Goal: Download file/media

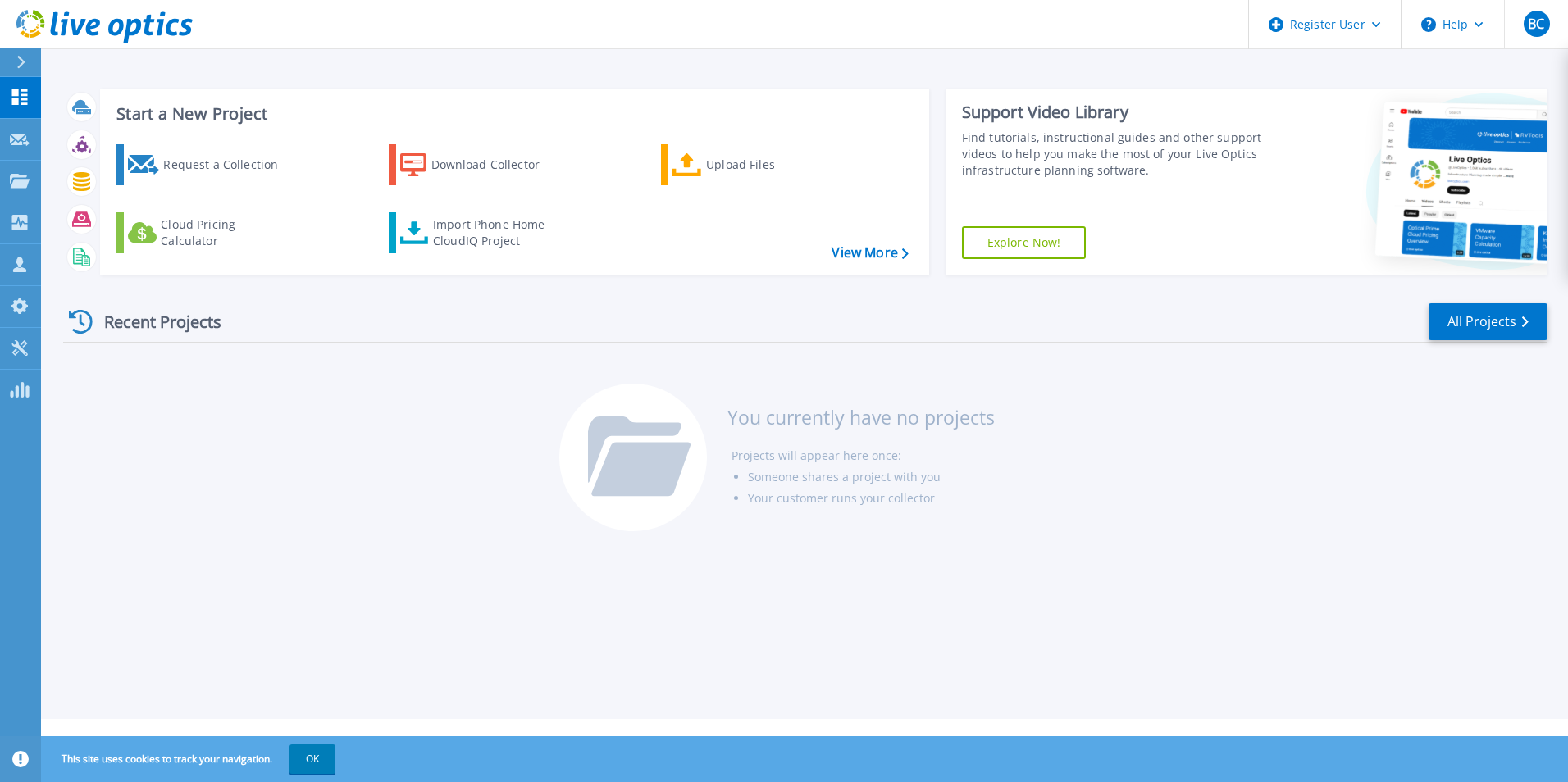
click at [25, 50] on div at bounding box center [27, 61] width 26 height 28
click at [315, 759] on button "OK" at bounding box center [312, 758] width 46 height 30
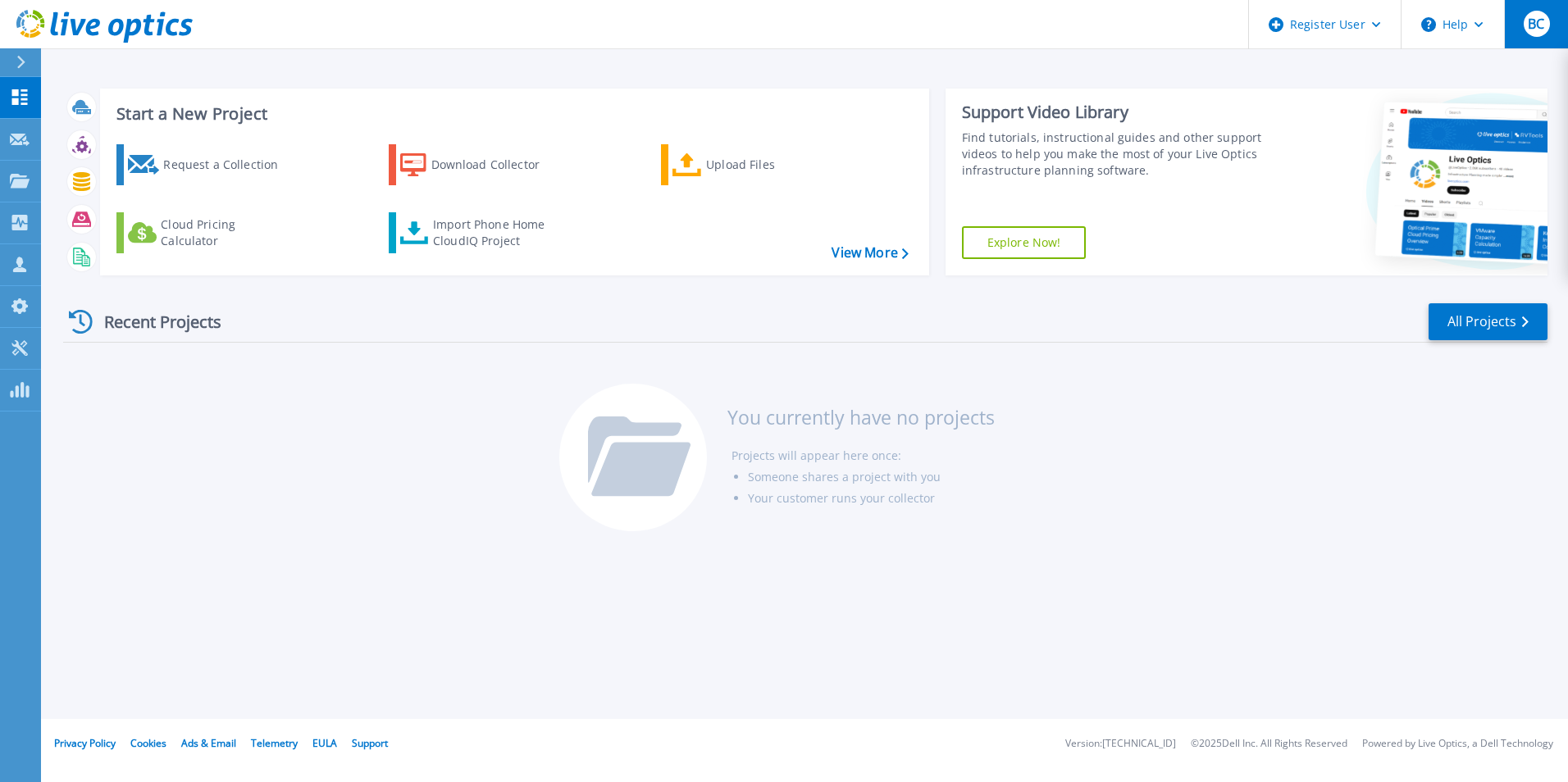
click at [1537, 31] on span "BC" at bounding box center [1535, 24] width 16 height 14
click at [1123, 365] on div "Recent Projects All Projects You currently have no projects Projects will appea…" at bounding box center [805, 418] width 1484 height 259
click at [425, 159] on icon at bounding box center [412, 165] width 26 height 24
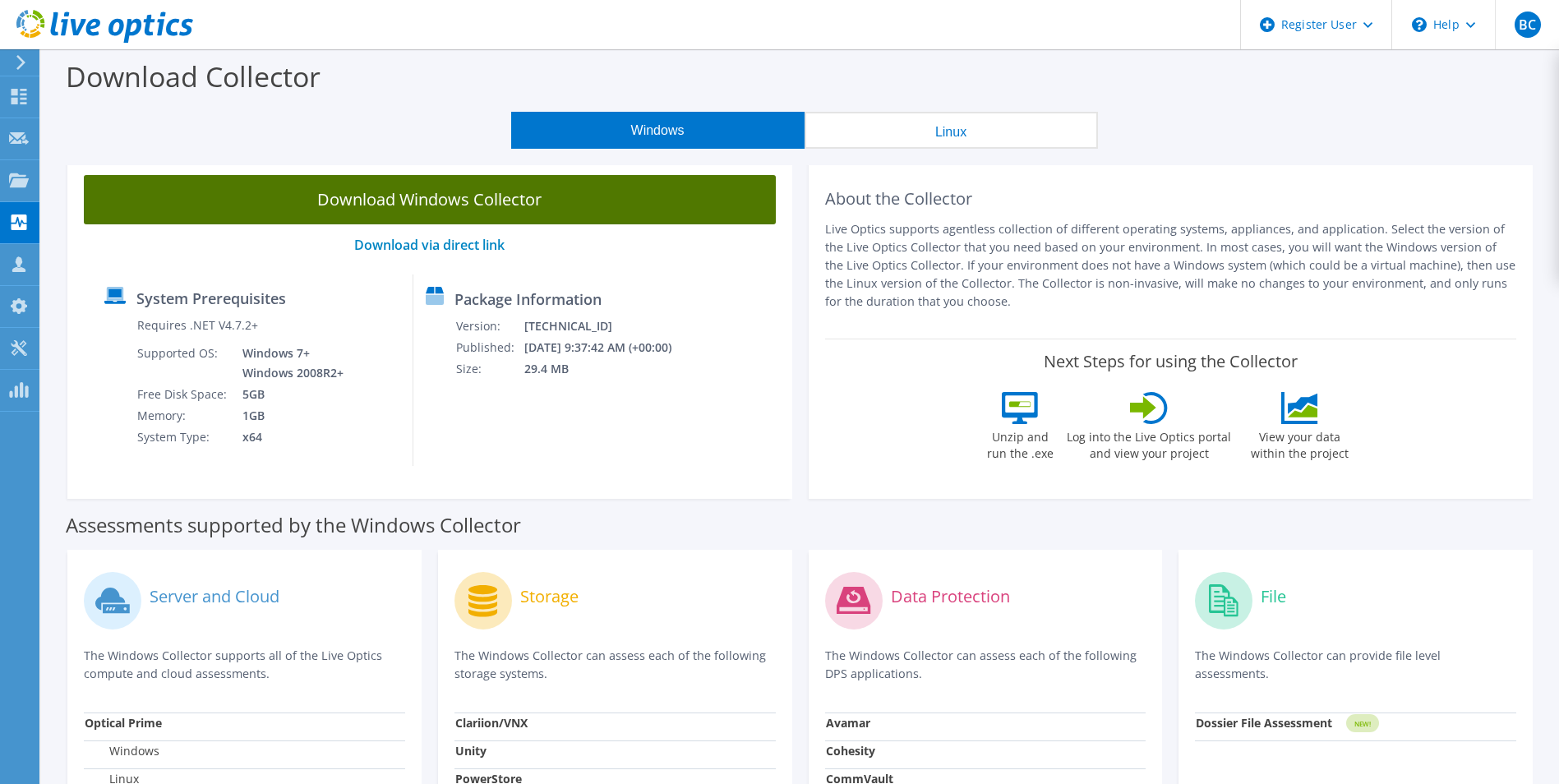
click at [360, 191] on link "Download Windows Collector" at bounding box center [429, 199] width 692 height 49
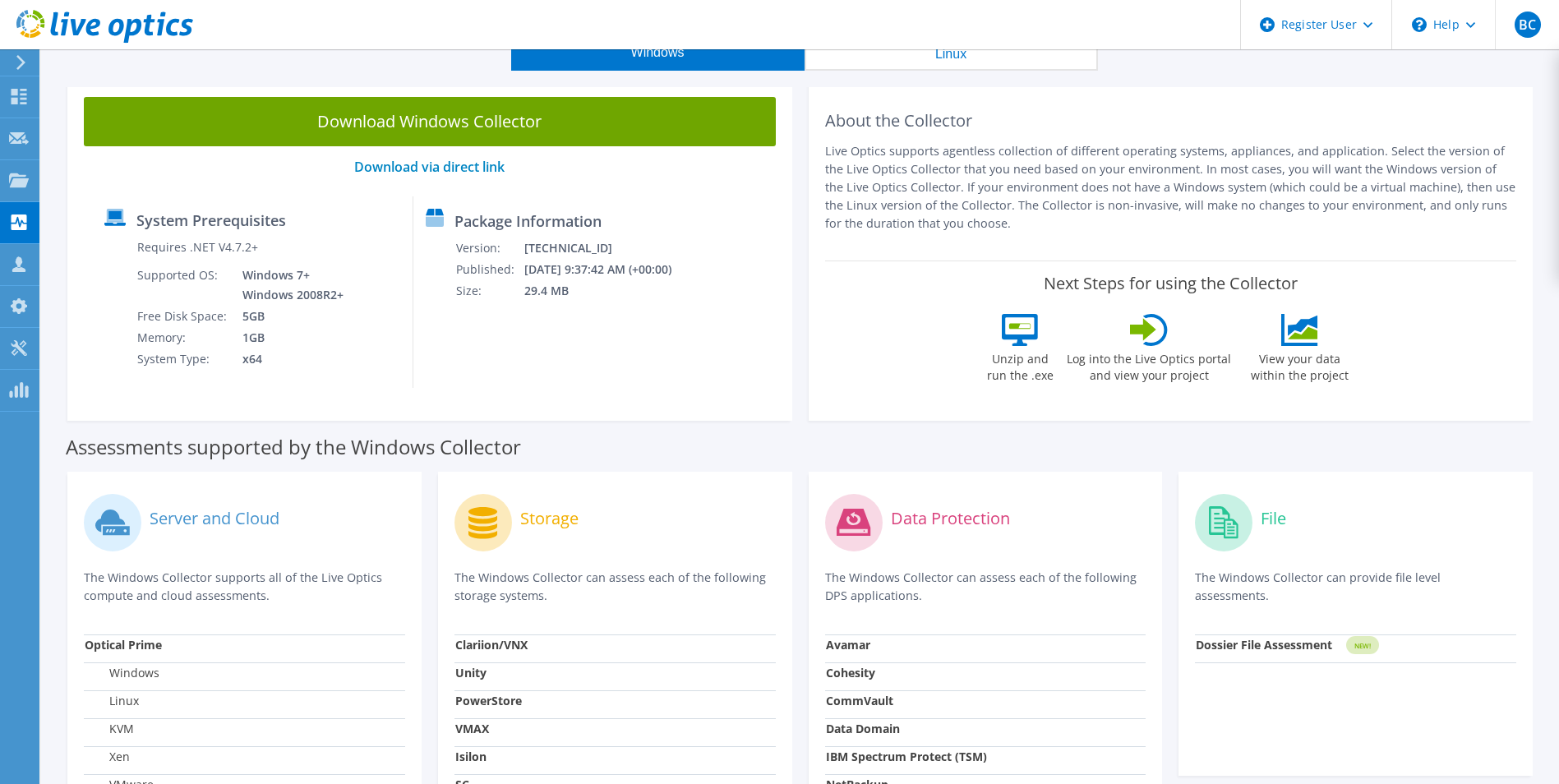
drag, startPoint x: 735, startPoint y: 394, endPoint x: 736, endPoint y: 442, distance: 48.0
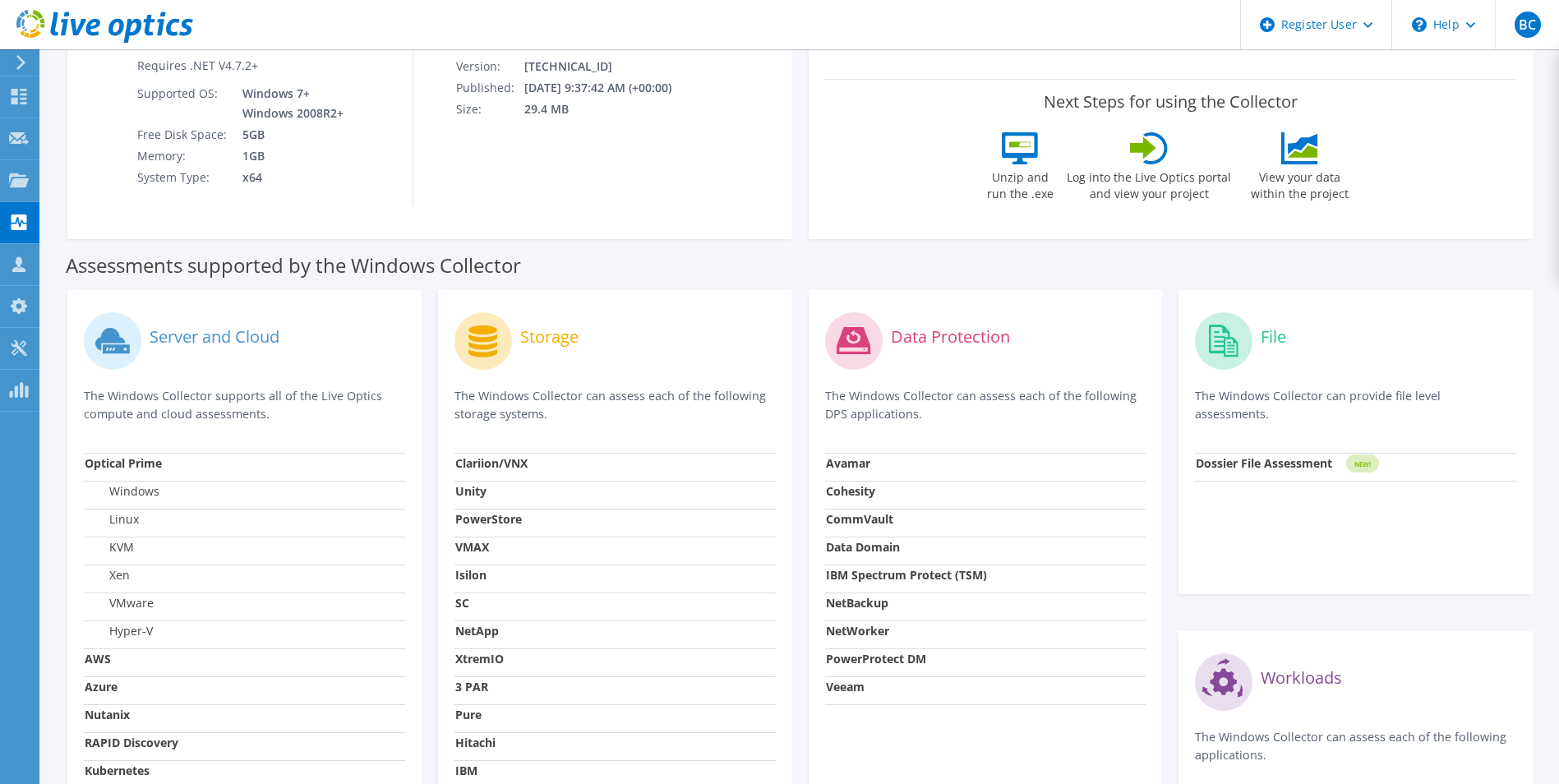
drag, startPoint x: 745, startPoint y: 450, endPoint x: 754, endPoint y: 491, distance: 42.0
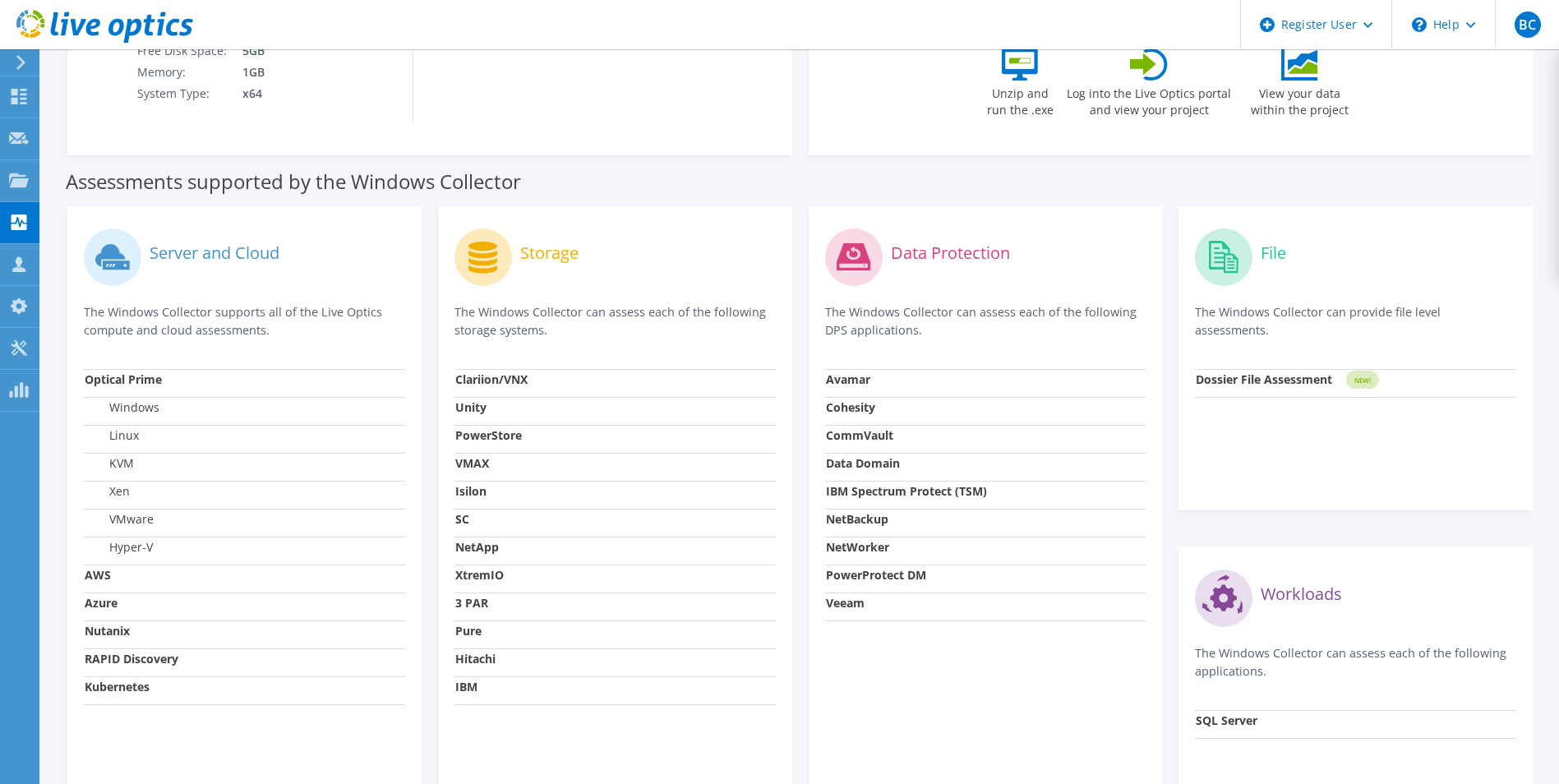
drag, startPoint x: 762, startPoint y: 516, endPoint x: 763, endPoint y: 544, distance: 28.0
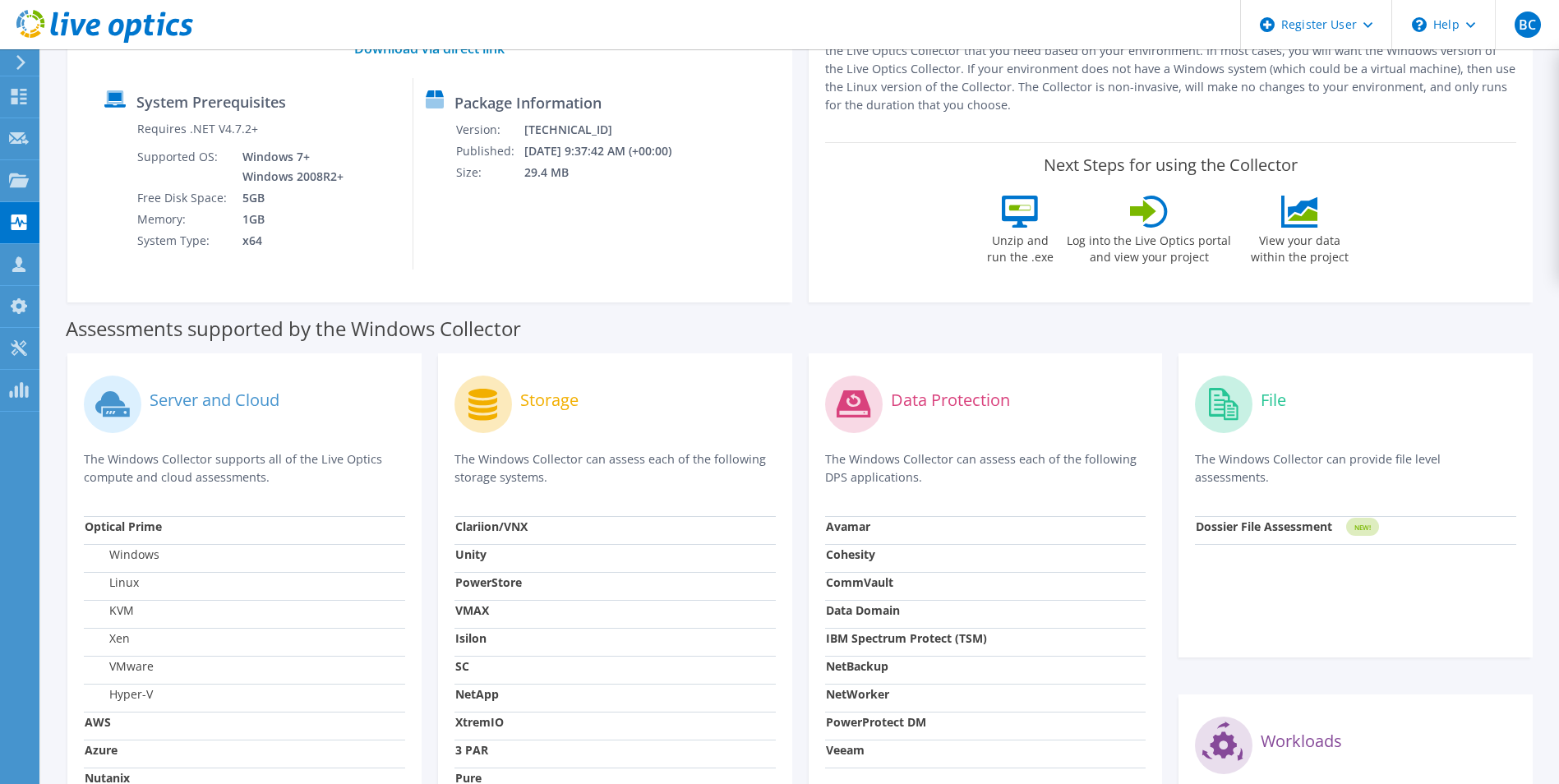
scroll to position [0, 0]
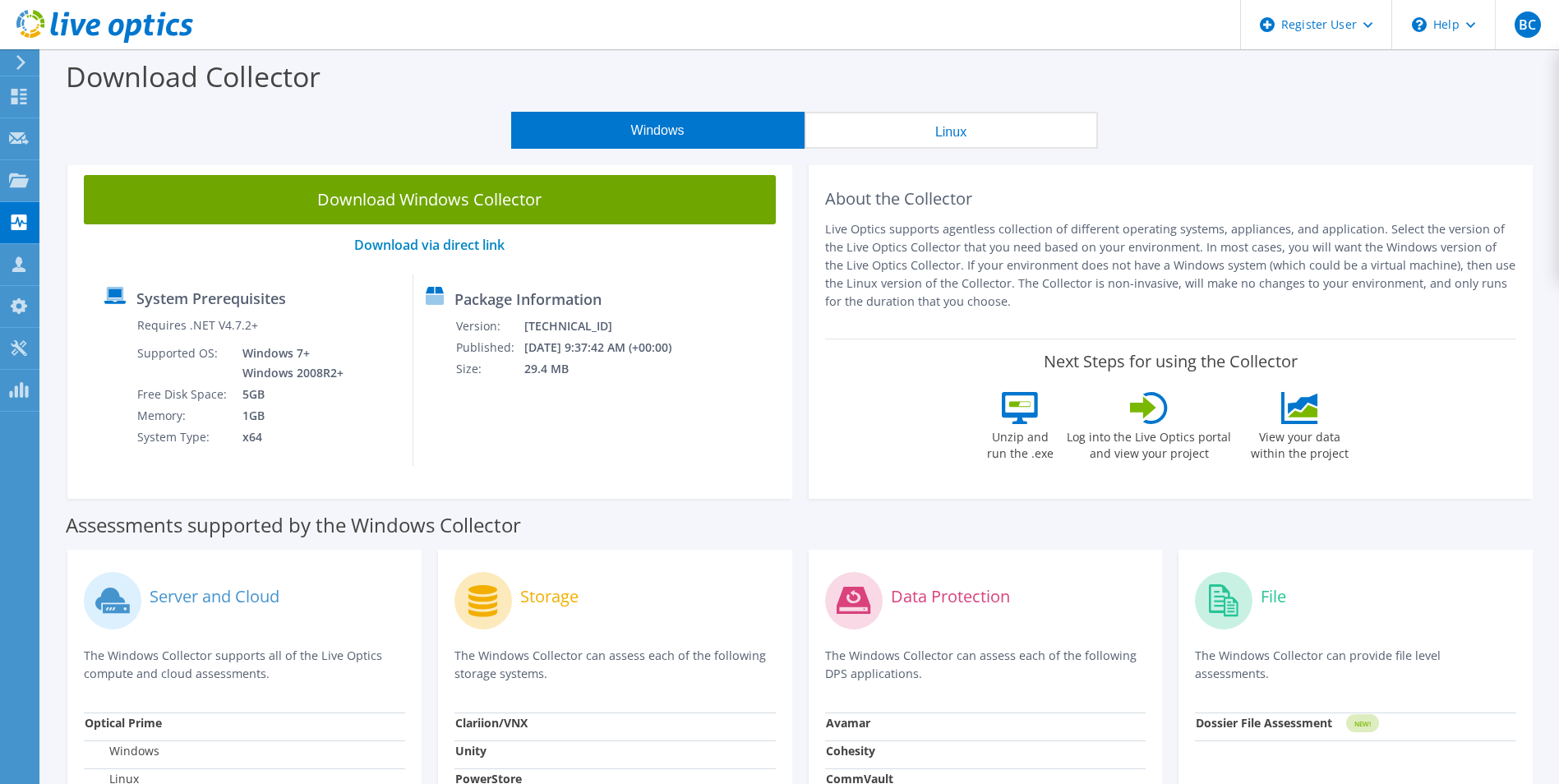
drag, startPoint x: 763, startPoint y: 544, endPoint x: 760, endPoint y: 400, distance: 144.0
drag, startPoint x: 1460, startPoint y: 0, endPoint x: 1167, endPoint y: 128, distance: 319.7
click at [1167, 128] on div "Windows Linux" at bounding box center [804, 130] width 1494 height 37
